Goal: Task Accomplishment & Management: Use online tool/utility

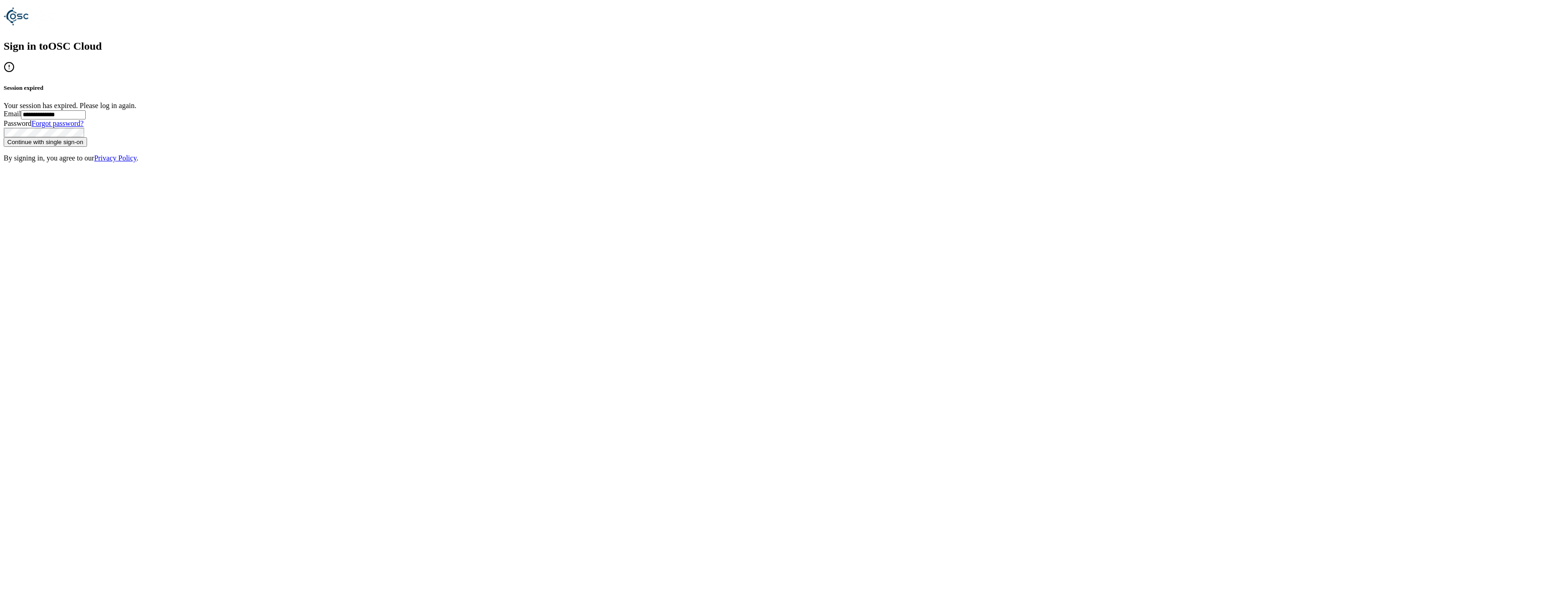
click at [87, 147] on button "Continue with single sign-on" at bounding box center [45, 142] width 83 height 10
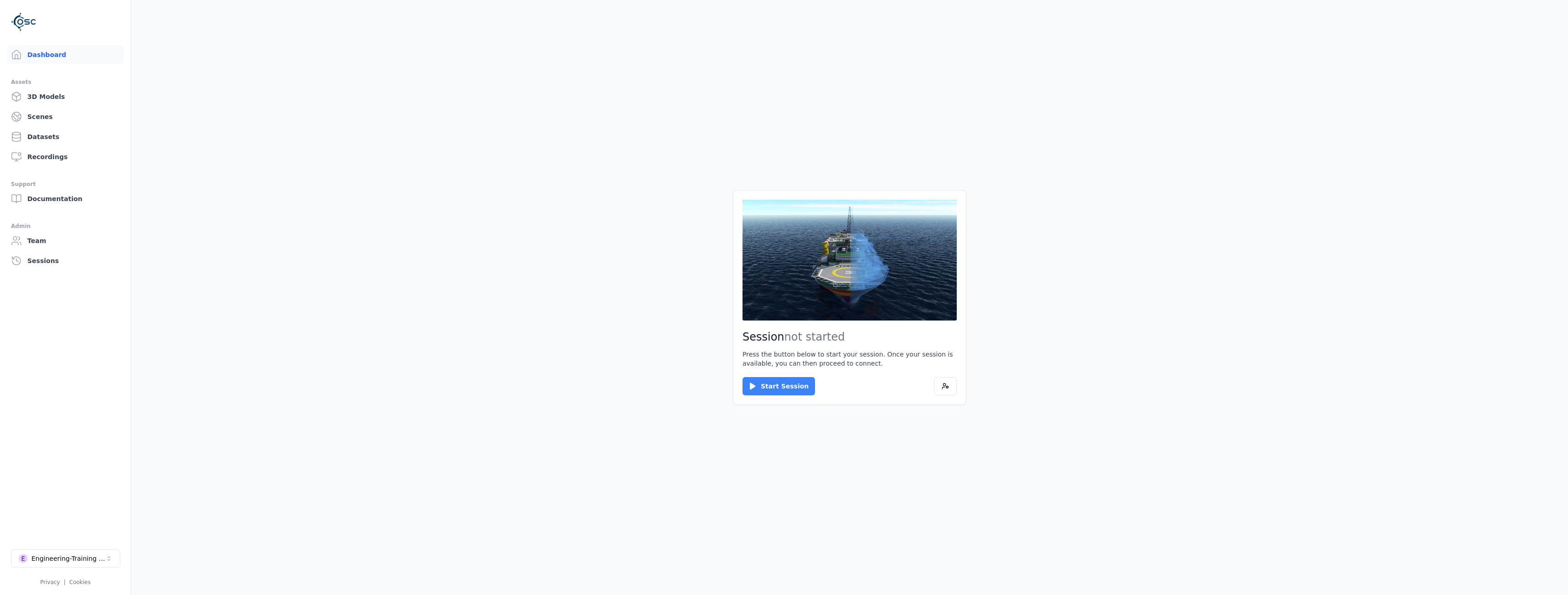
click at [777, 383] on button "Start Session" at bounding box center [778, 386] width 72 height 18
click at [767, 383] on button "Connect" at bounding box center [763, 386] width 42 height 18
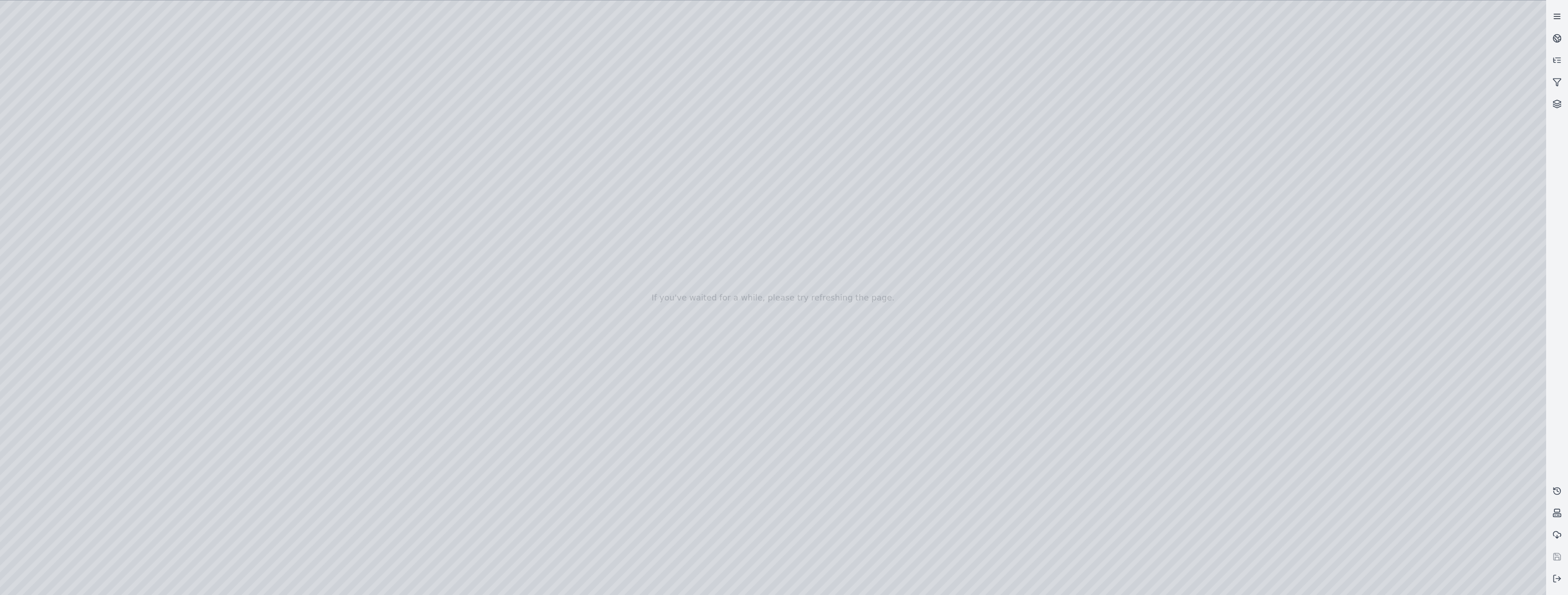
click at [1560, 17] on line at bounding box center [1557, 17] width 6 height 0
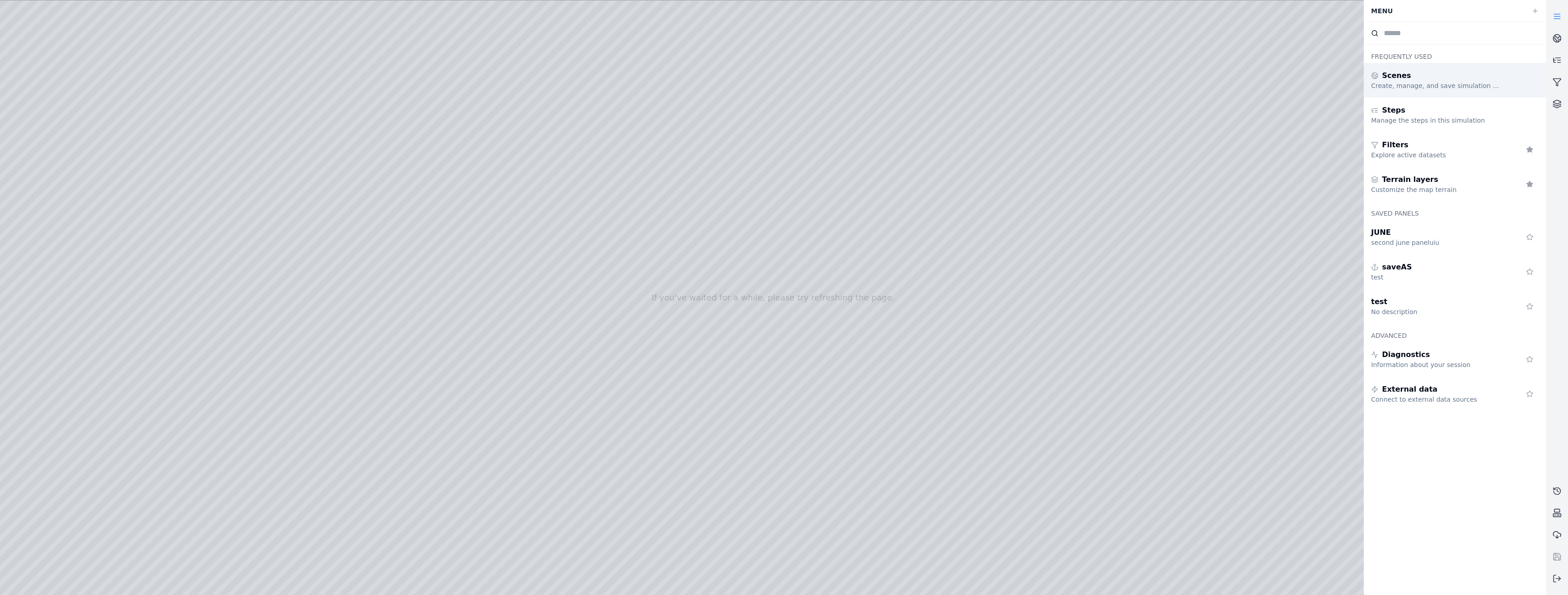
click at [1401, 75] on span "Scenes" at bounding box center [1397, 76] width 29 height 11
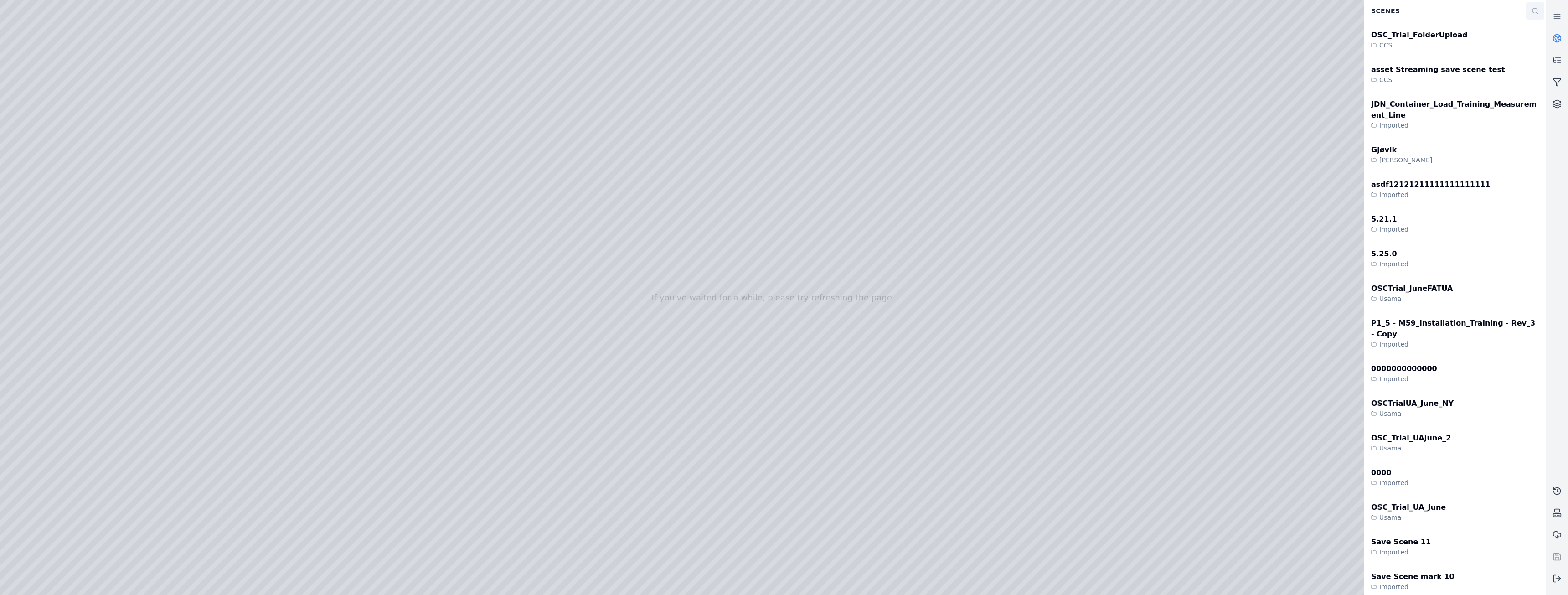
click at [1537, 11] on icon at bounding box center [1535, 11] width 8 height 8
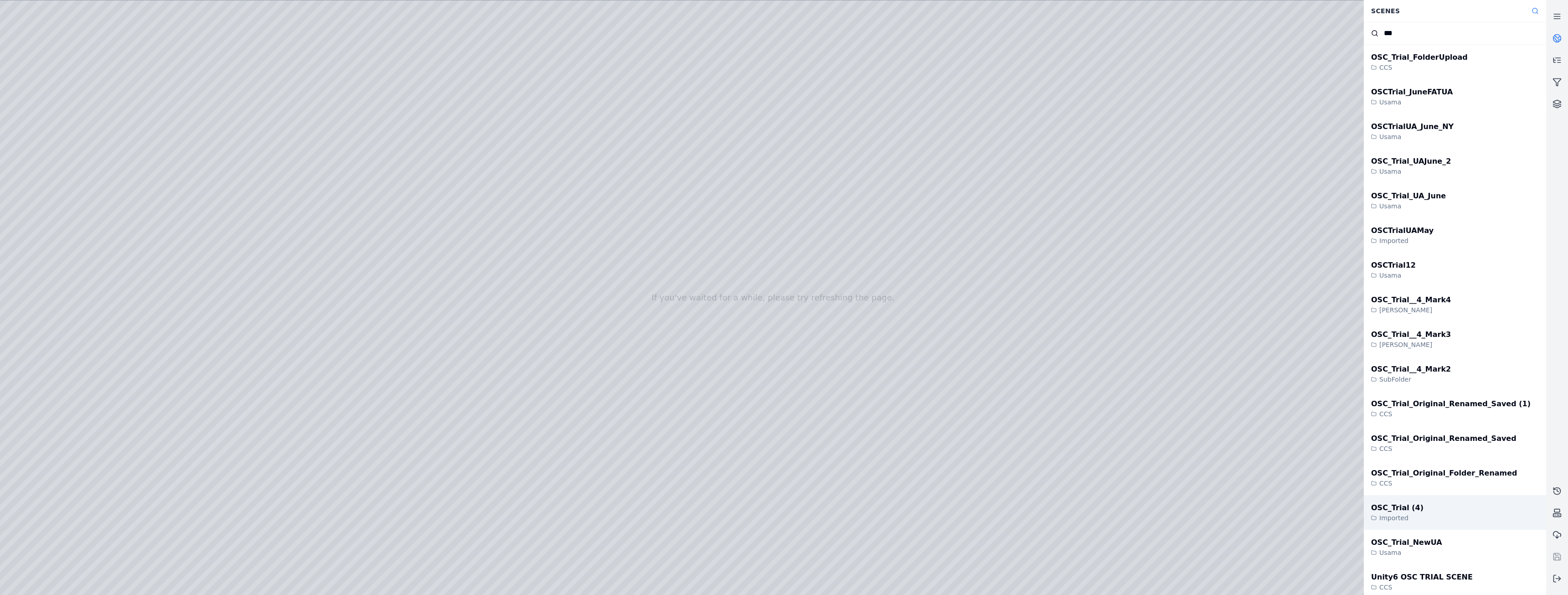
type input "***"
click at [1408, 510] on div "OSC_Trial (4)" at bounding box center [1397, 508] width 53 height 11
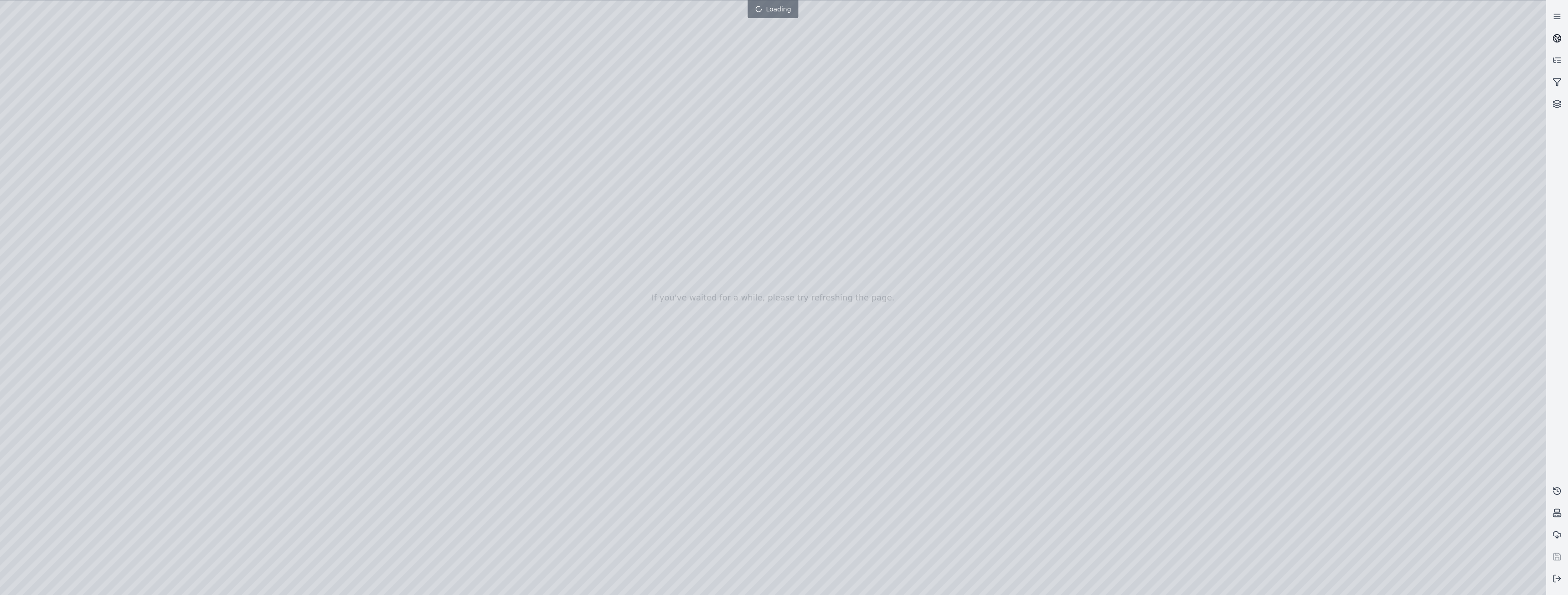
click at [1559, 39] on icon at bounding box center [1557, 38] width 9 height 9
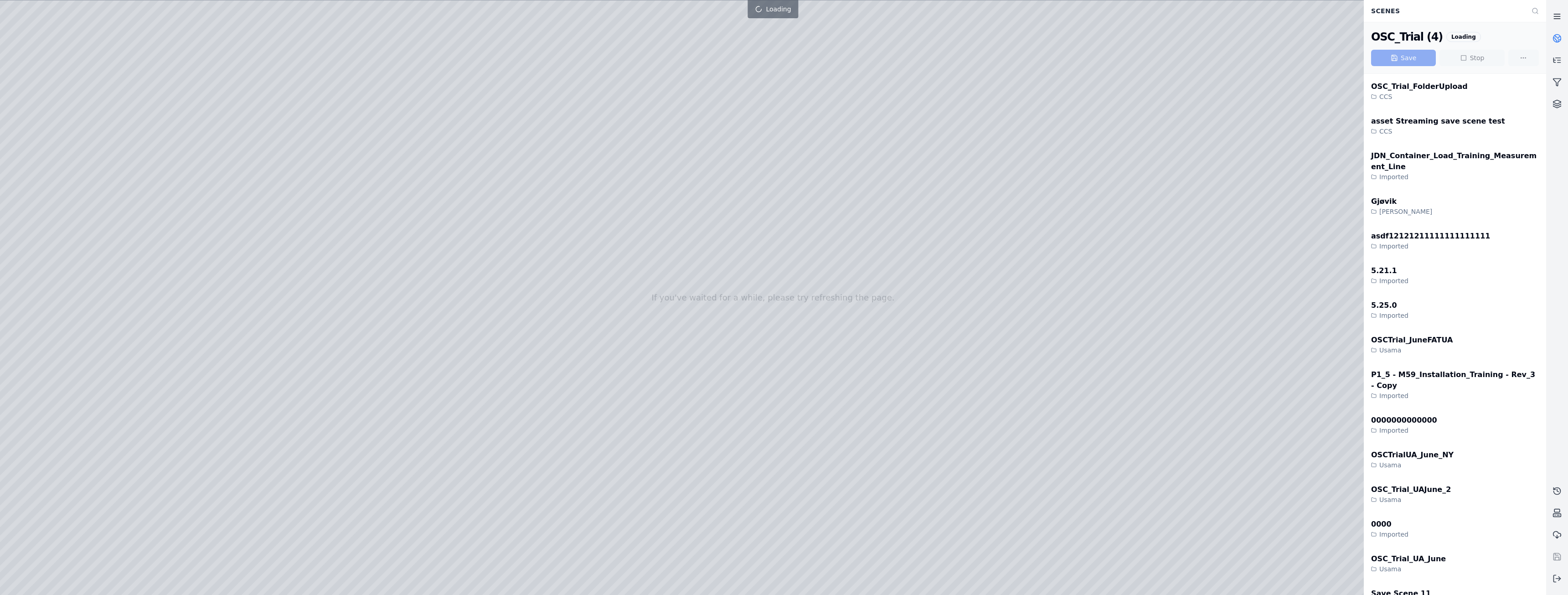
click at [1558, 19] on icon at bounding box center [1557, 16] width 9 height 9
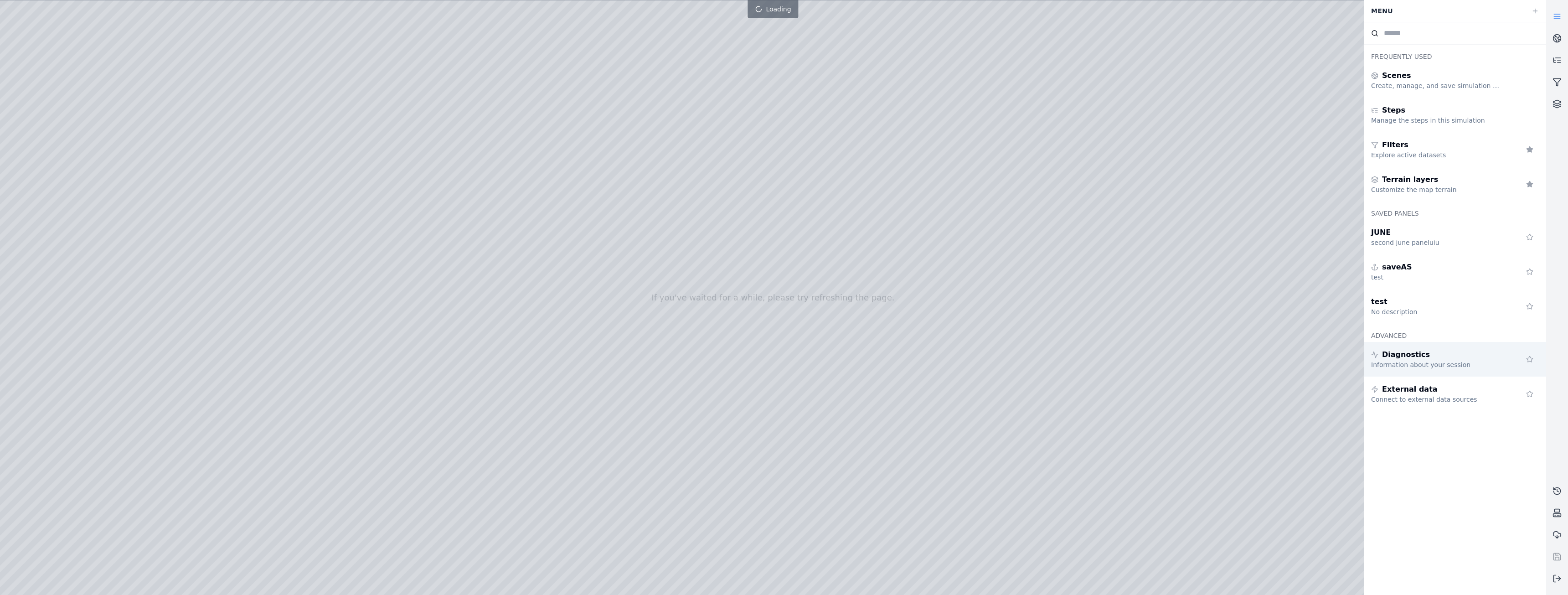
click at [1443, 362] on div "Information about your session" at bounding box center [1436, 364] width 131 height 9
